Goal: Check status

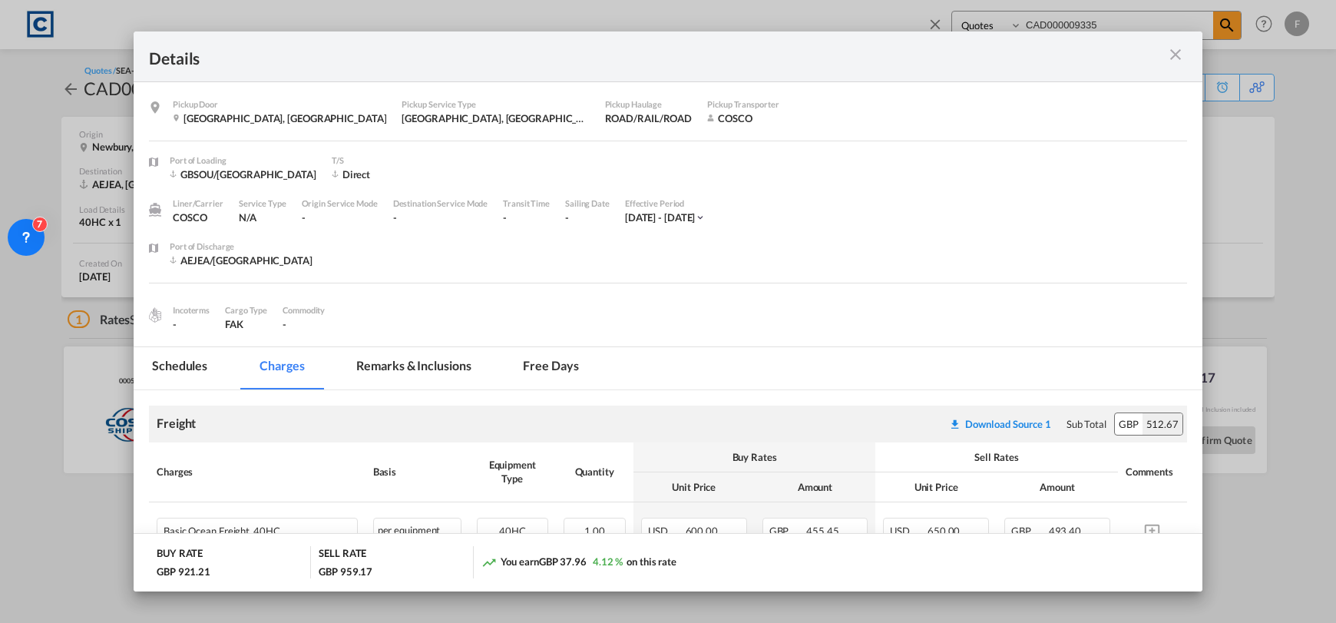
select select "Quotes"
click at [1173, 52] on md-icon "icon-close m-3 fg-AAA8AD cursor" at bounding box center [1175, 54] width 18 height 18
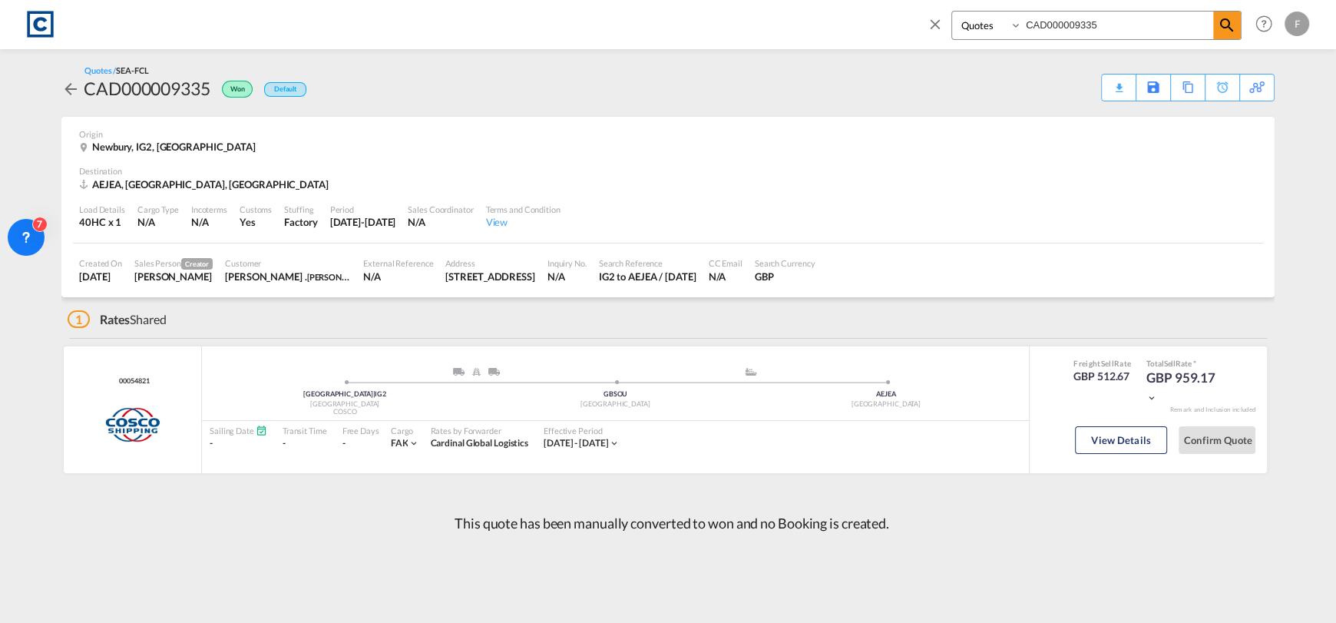
click at [1120, 29] on input "CAD000009335" at bounding box center [1117, 25] width 191 height 27
type input "CAD000009344"
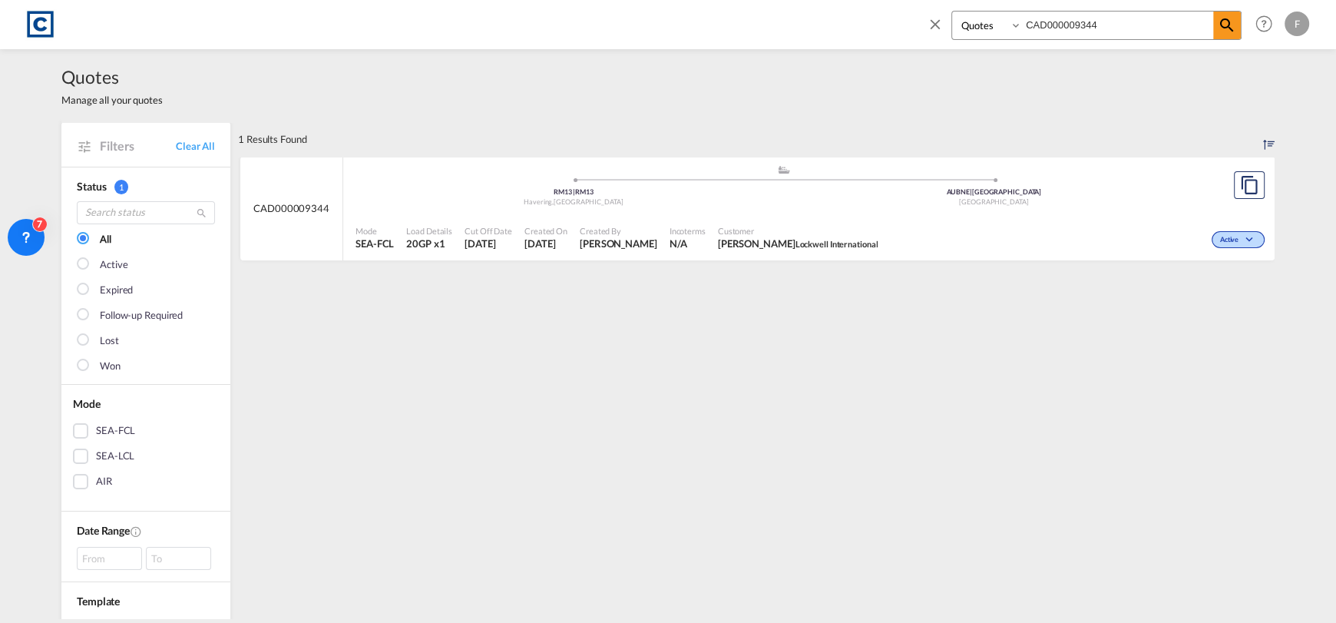
click at [1215, 232] on div "Active" at bounding box center [1238, 239] width 53 height 17
click at [1199, 309] on span "Won" at bounding box center [1208, 305] width 39 height 17
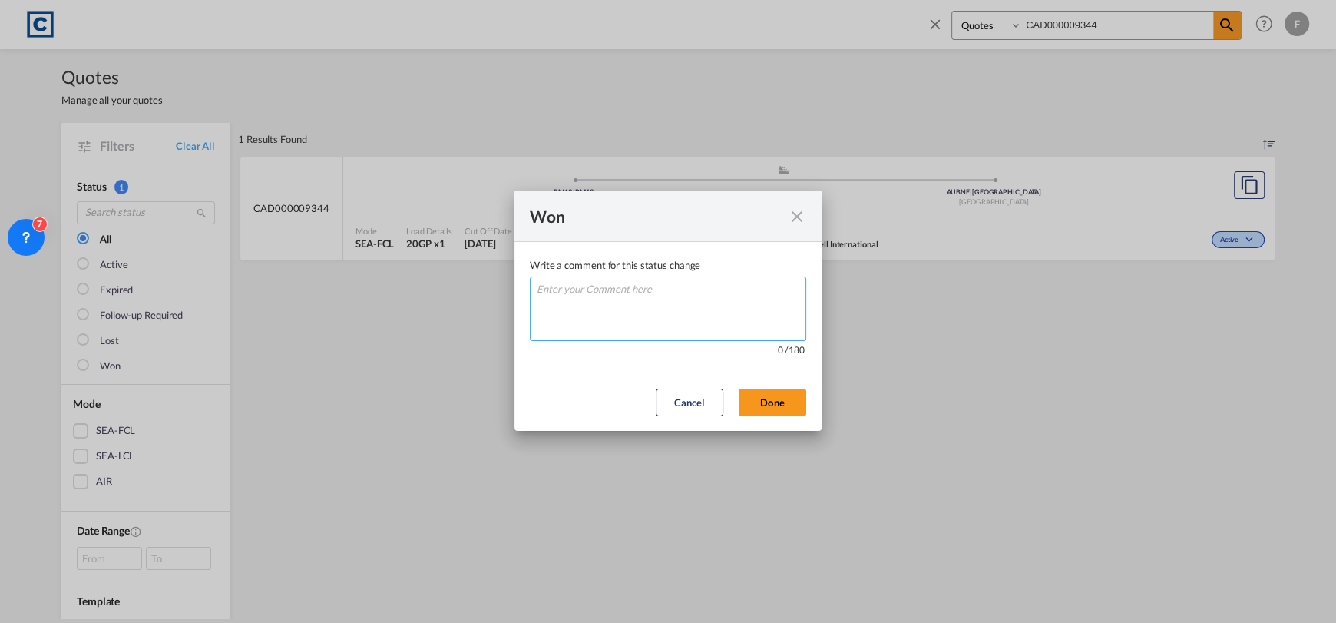
click at [697, 333] on textarea "Write a comment ..." at bounding box center [668, 308] width 276 height 65
type textarea "W"
click at [783, 405] on button "Done" at bounding box center [773, 403] width 68 height 28
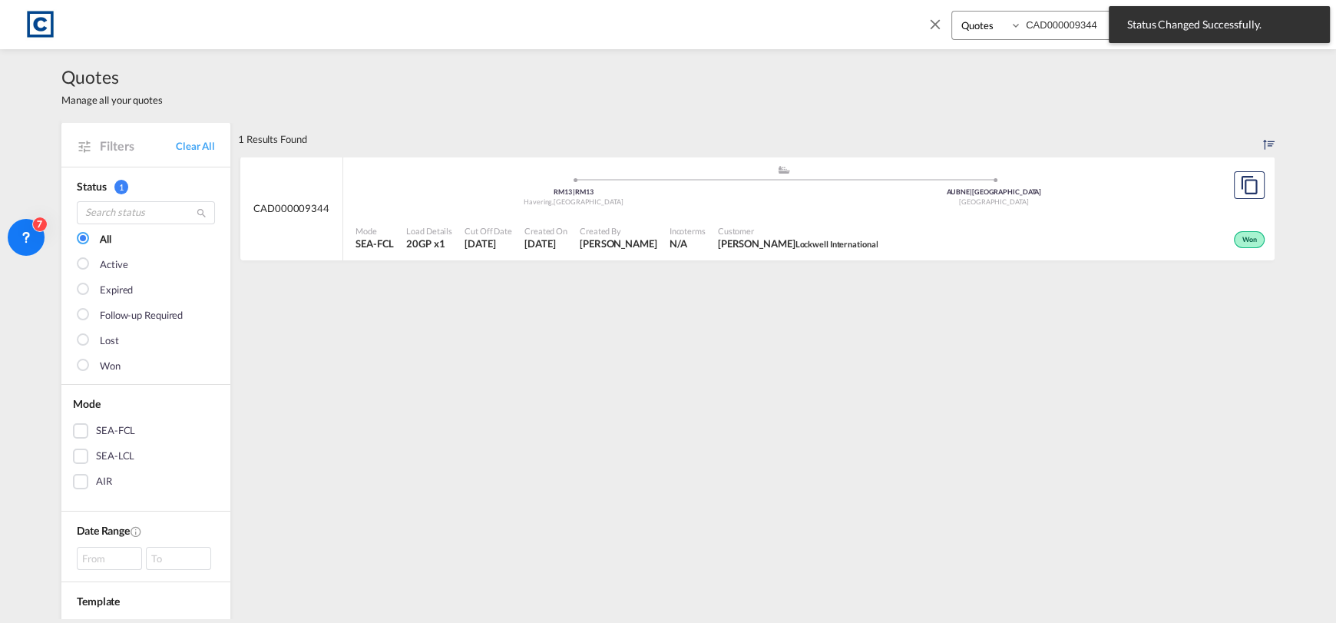
click at [1084, 236] on div "Won" at bounding box center [1076, 238] width 385 height 38
